Goal: Task Accomplishment & Management: Use online tool/utility

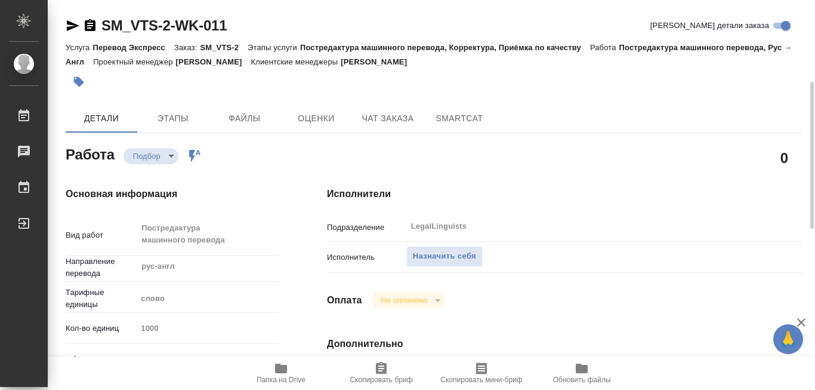
scroll to position [119, 0]
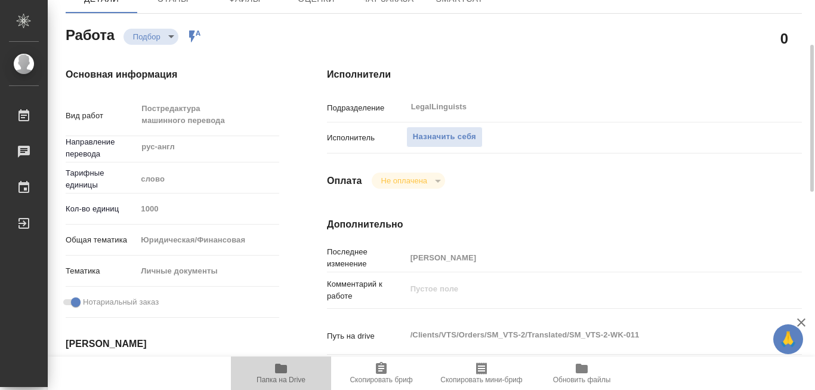
click at [284, 369] on icon "button" at bounding box center [281, 368] width 12 height 10
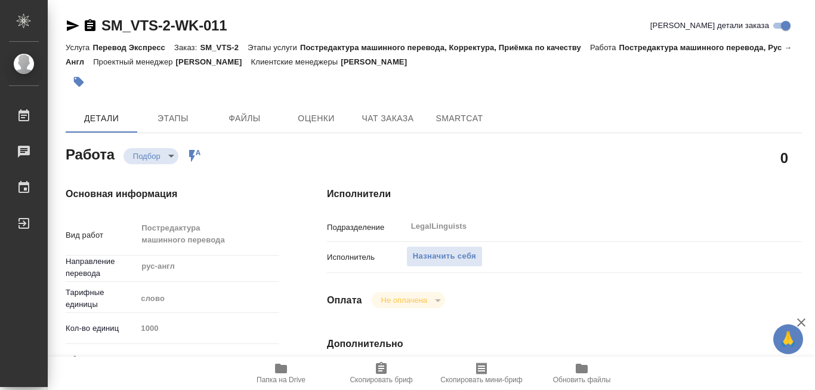
scroll to position [119, 0]
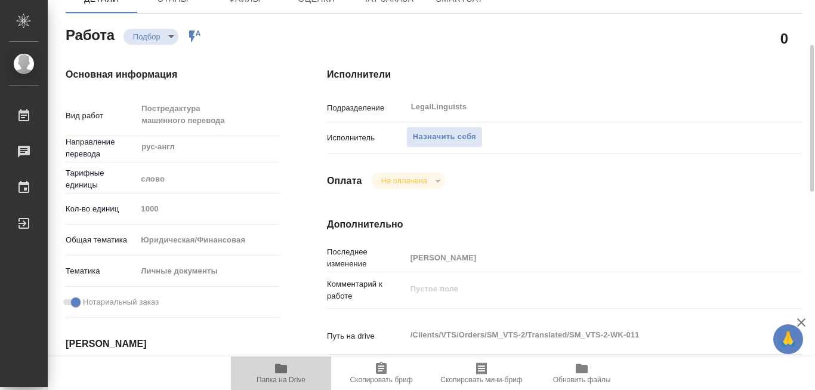
click at [281, 368] on icon "button" at bounding box center [281, 368] width 12 height 10
